Goal: Find specific page/section: Find specific page/section

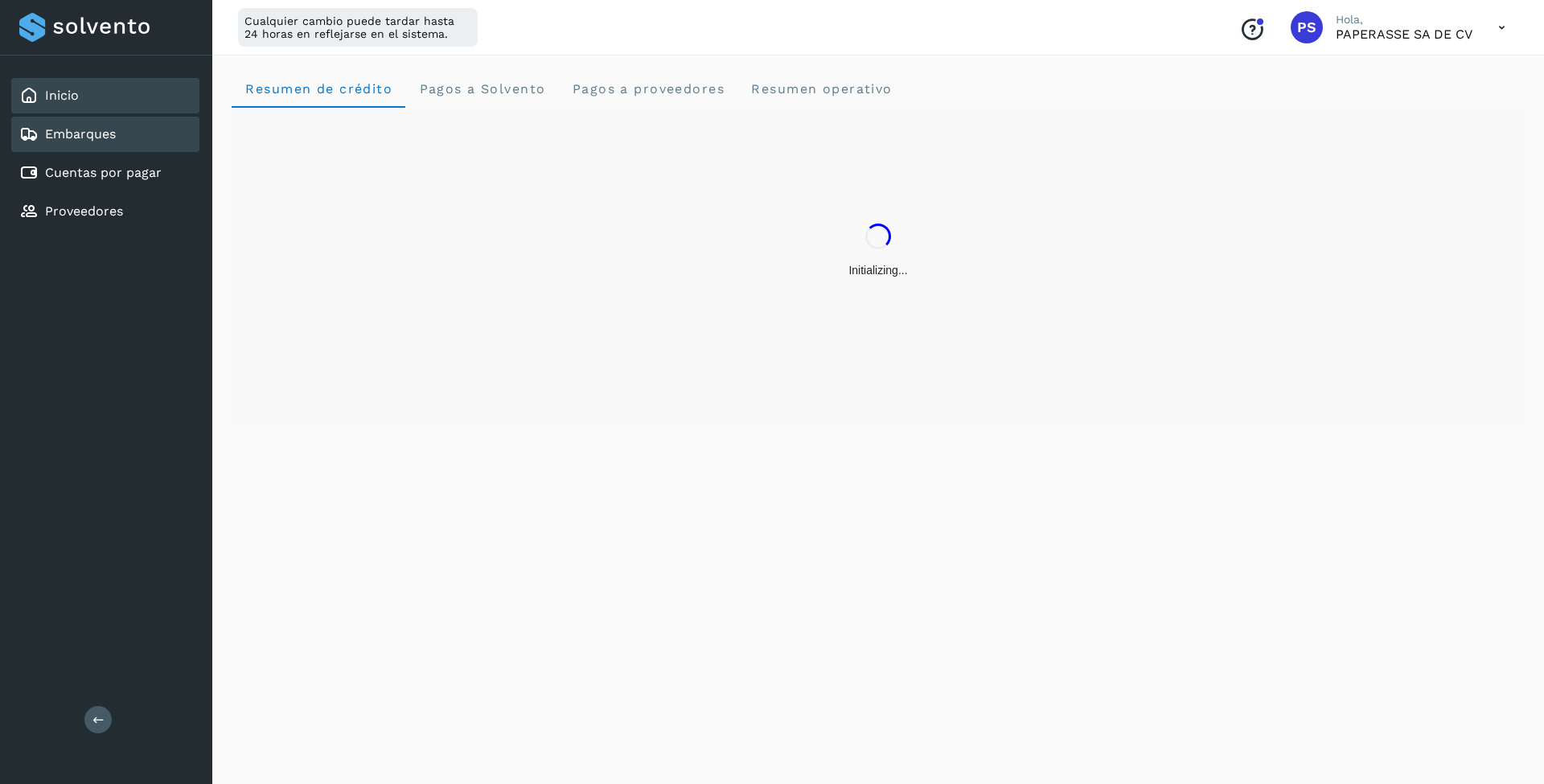
click at [104, 123] on div "Embarques" at bounding box center [105, 134] width 188 height 36
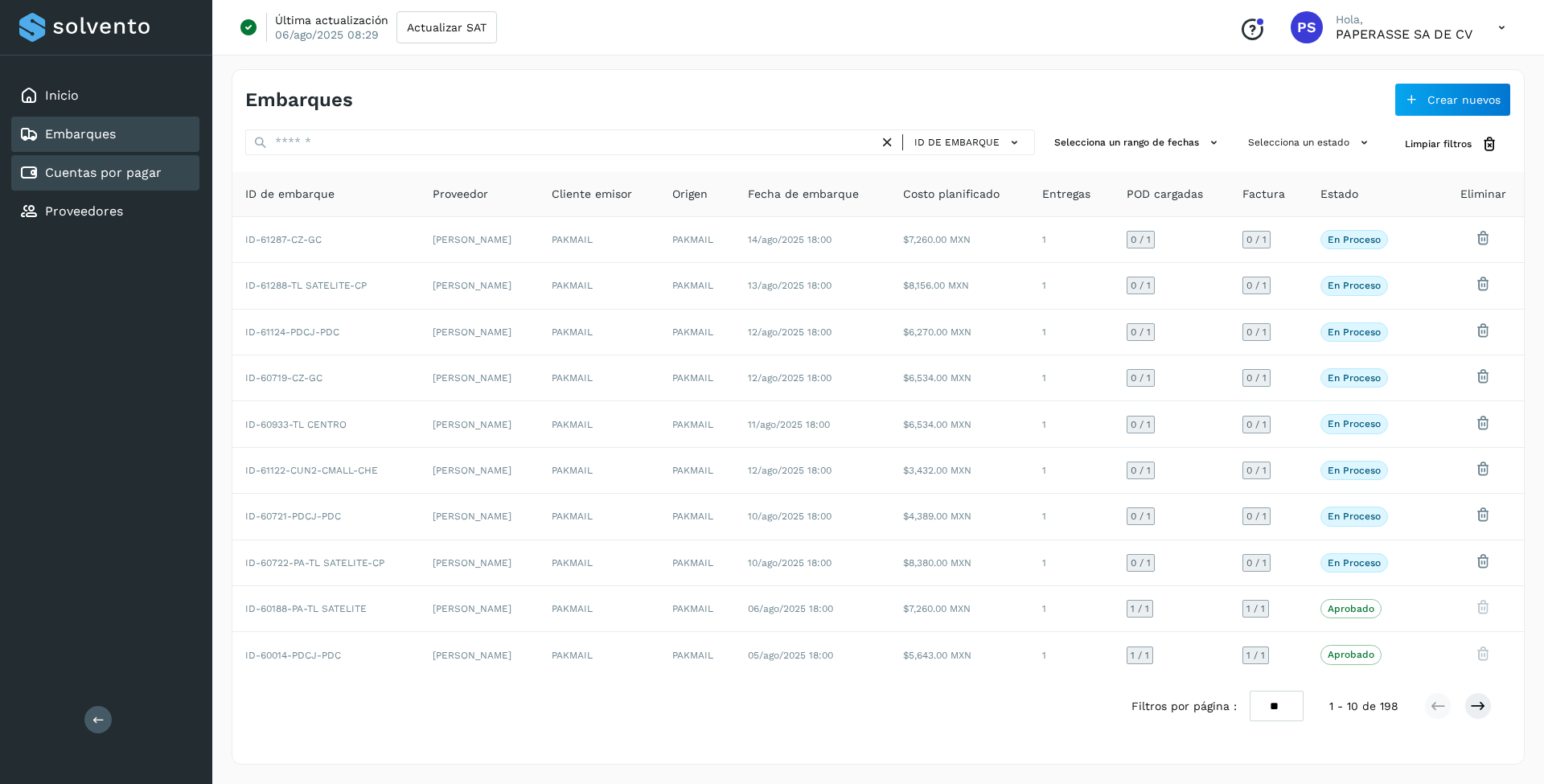
click at [91, 182] on div "Cuentas por pagar" at bounding box center [91, 173] width 143 height 19
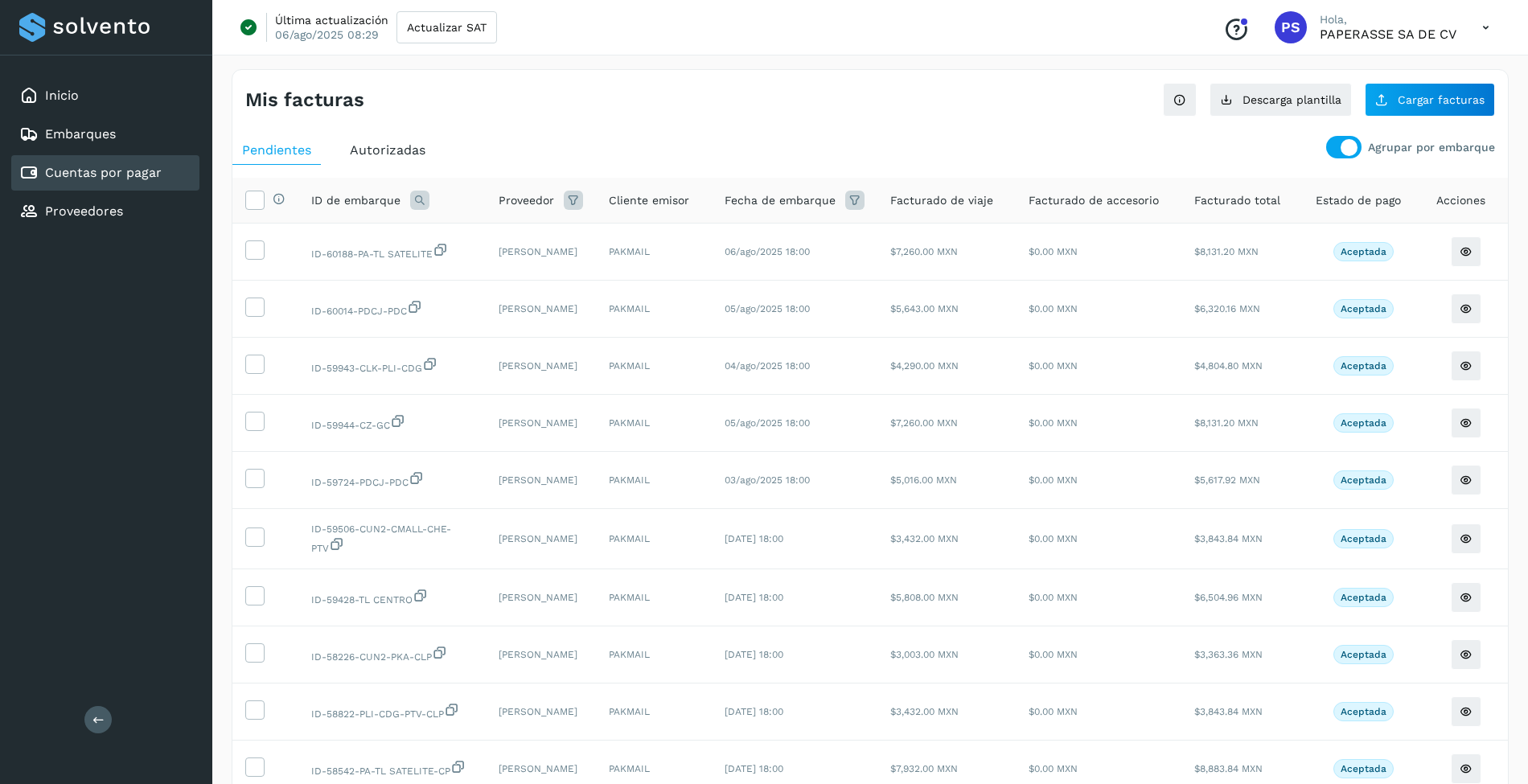
click at [1348, 148] on div at bounding box center [1349, 147] width 17 height 17
